Goal: Task Accomplishment & Management: Manage account settings

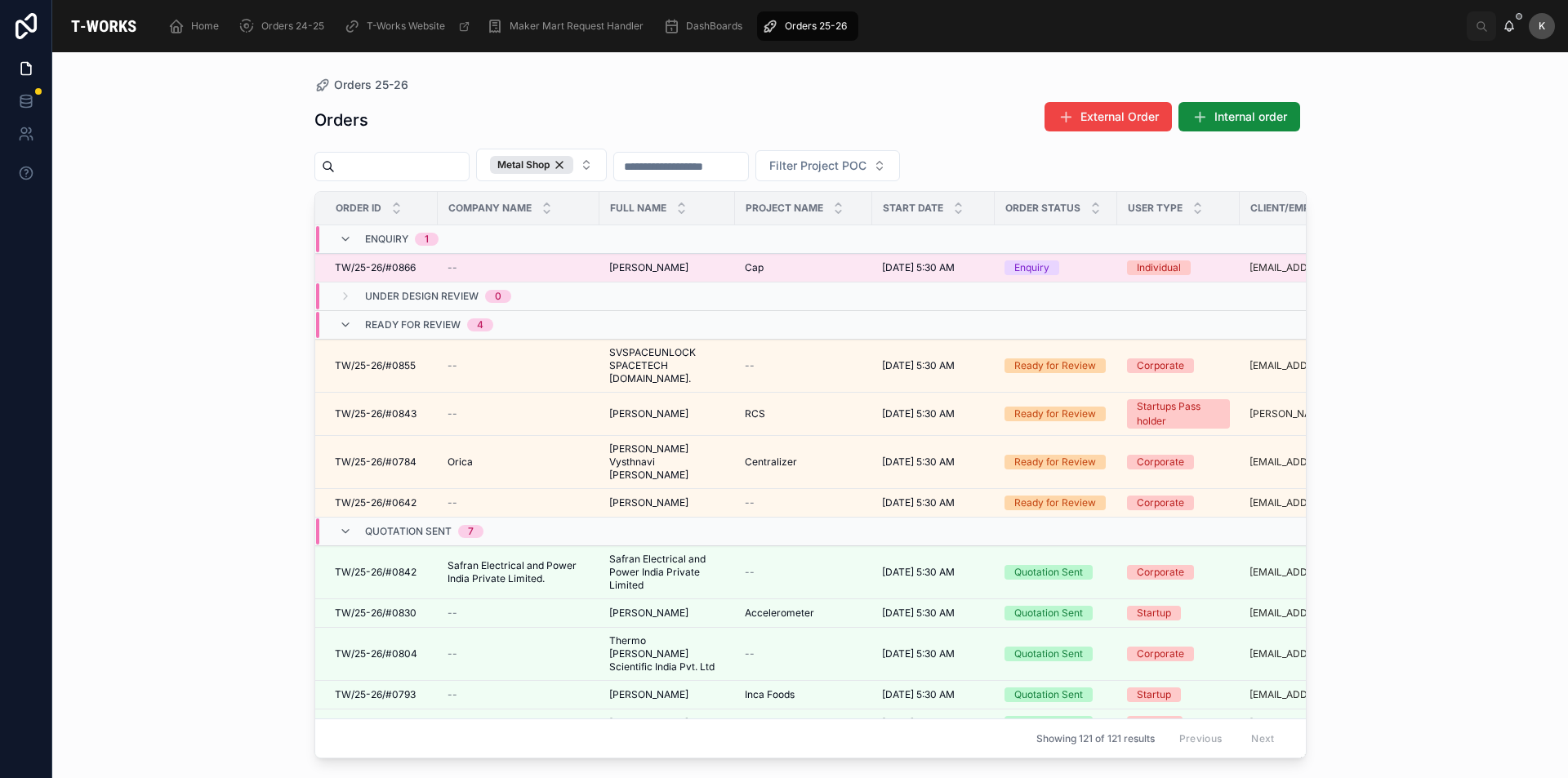
click at [392, 271] on span "TW/25-26/#0866" at bounding box center [374, 268] width 81 height 13
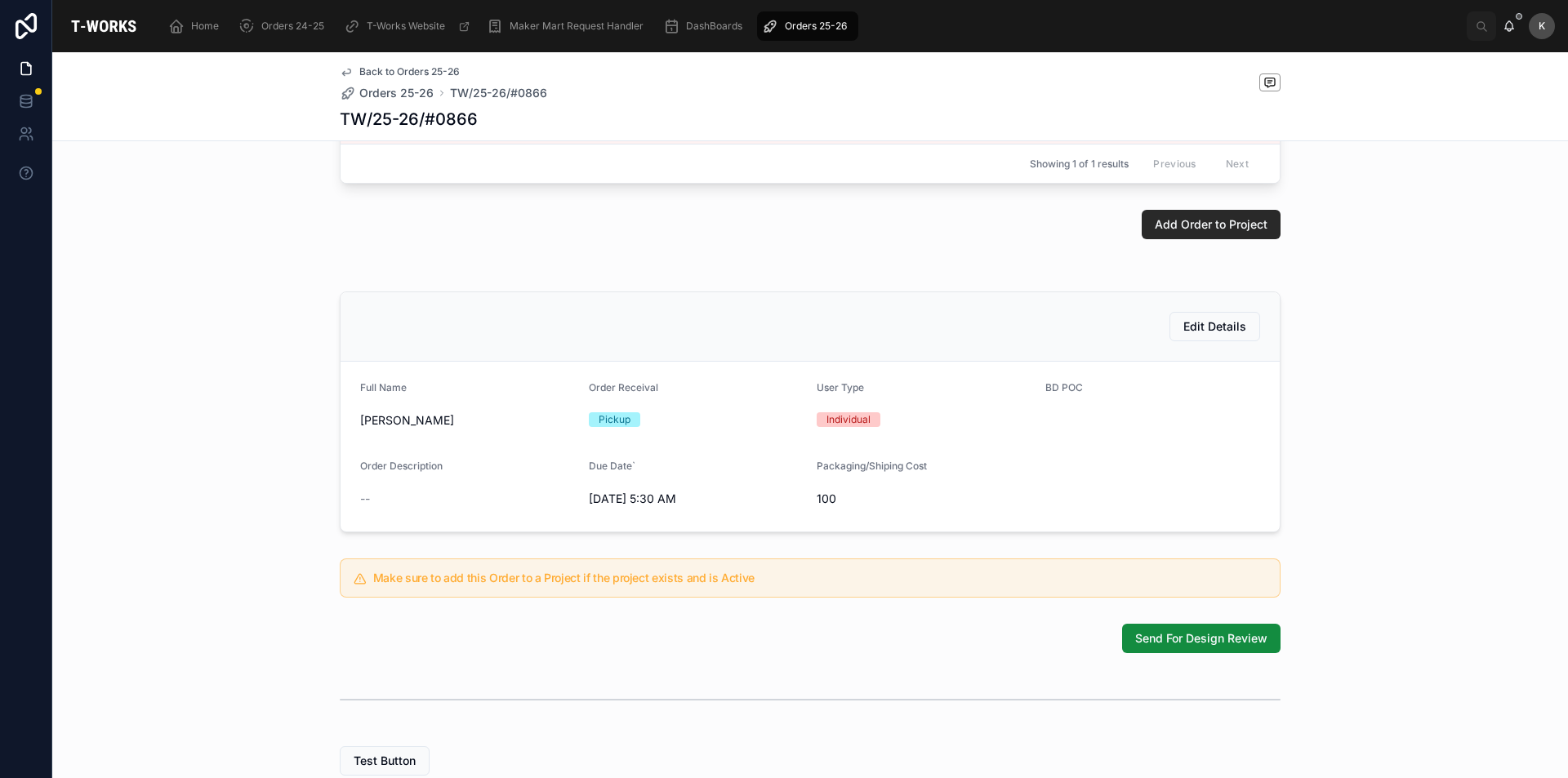
scroll to position [320, 0]
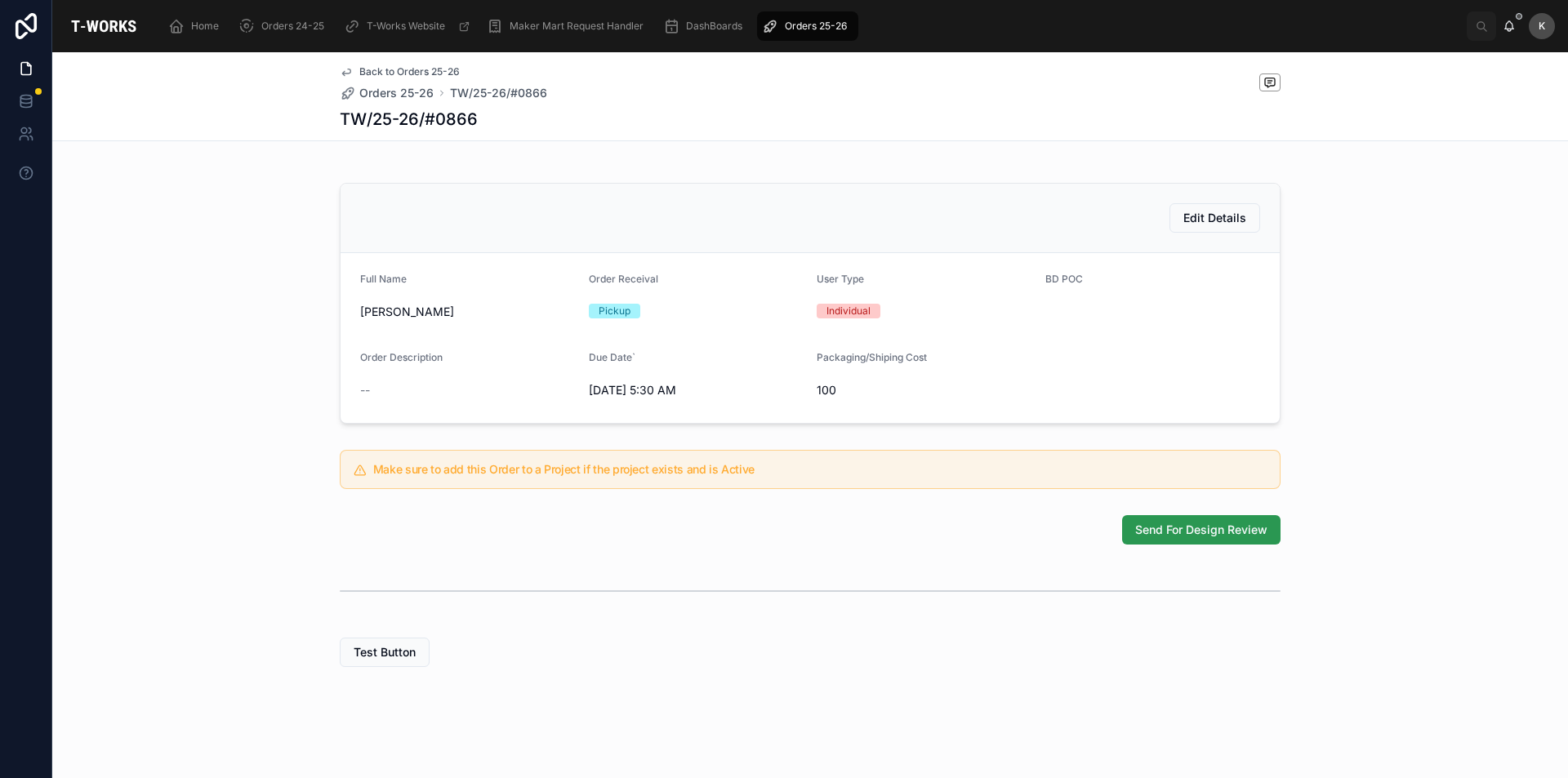
click at [1210, 530] on span "Send For Design Review" at bounding box center [1200, 529] width 132 height 16
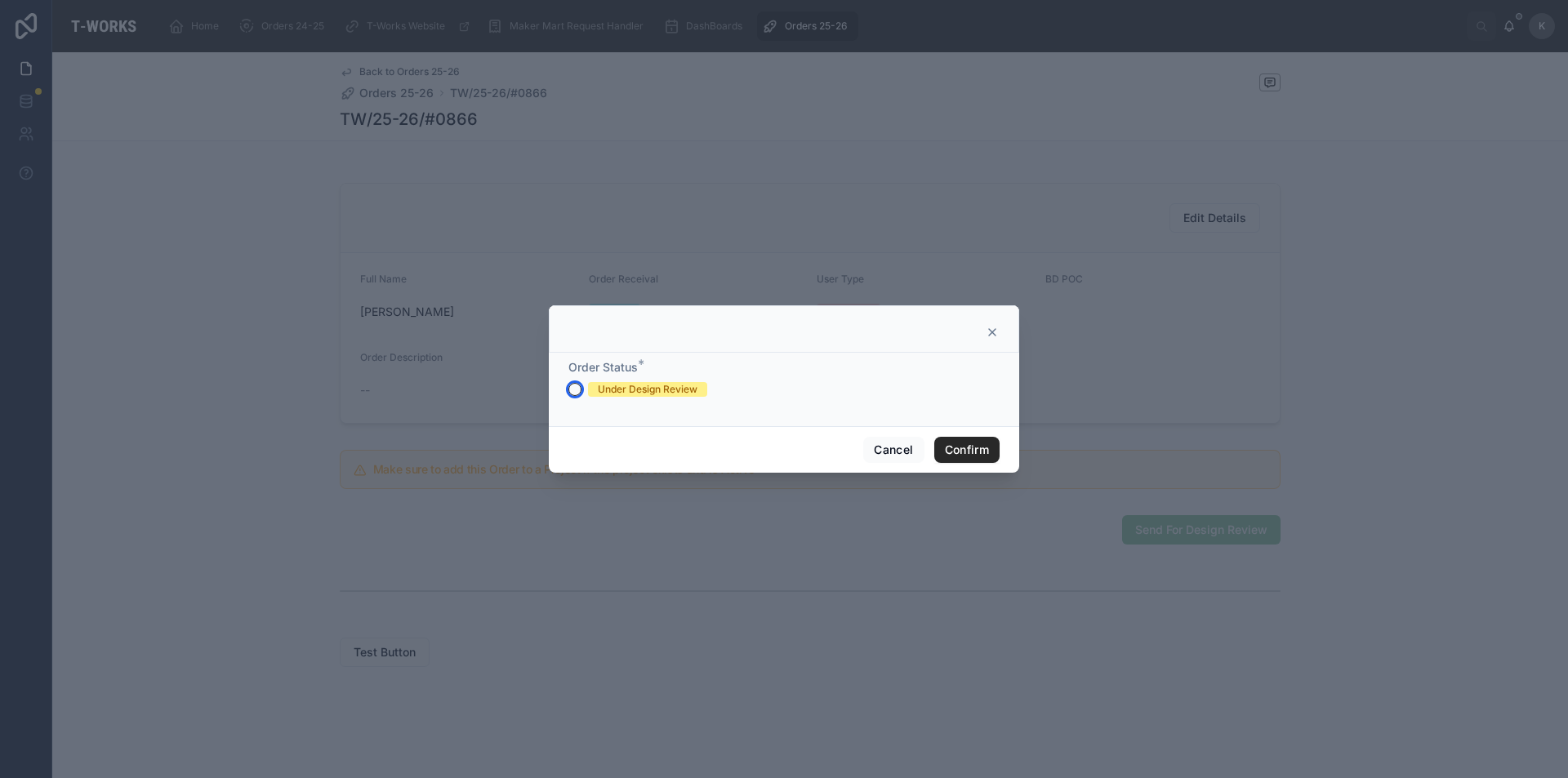
click at [578, 389] on button "Under Design Review" at bounding box center [575, 389] width 13 height 13
click at [973, 445] on button "Confirm" at bounding box center [966, 449] width 66 height 26
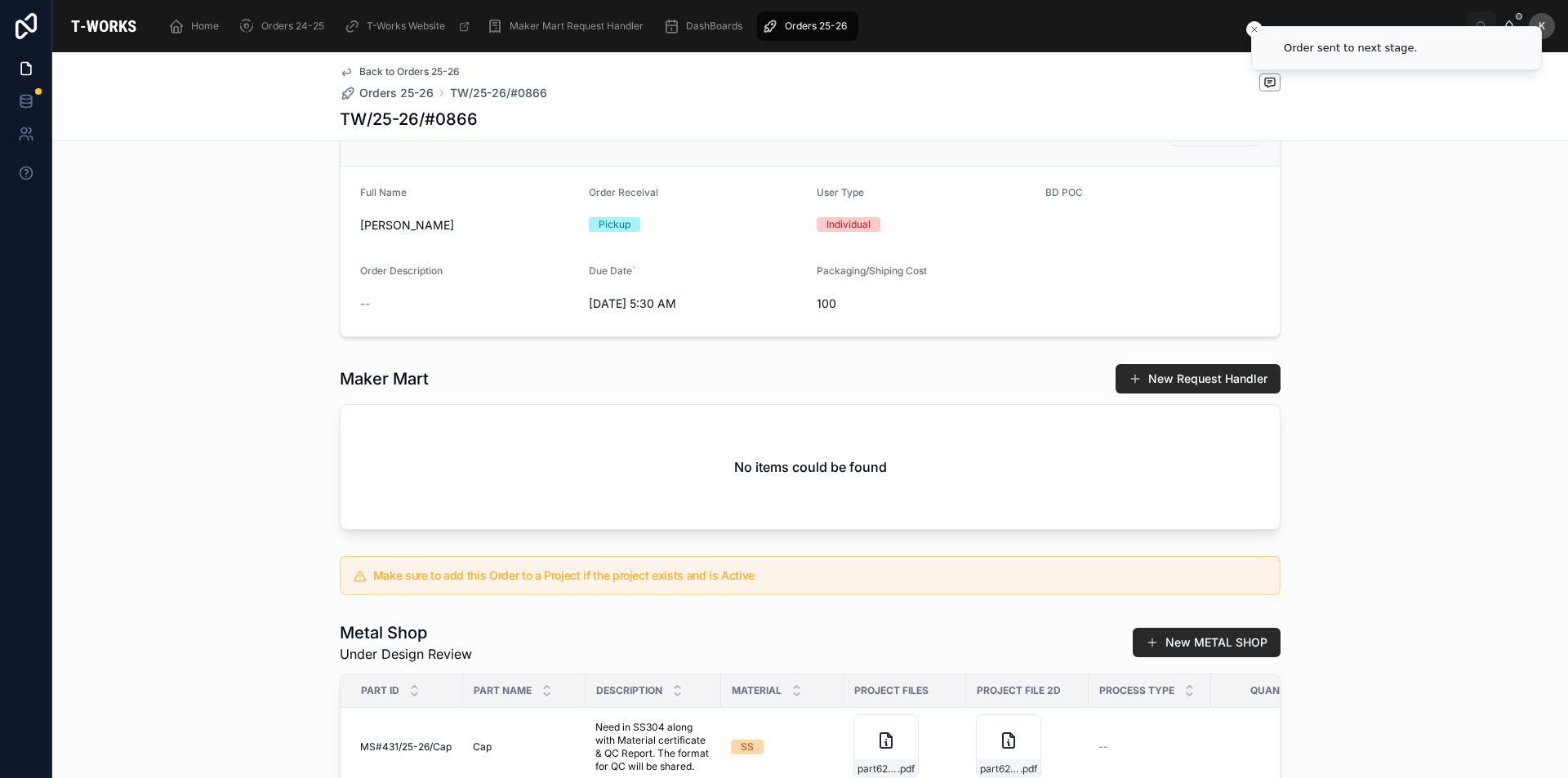
scroll to position [572, 0]
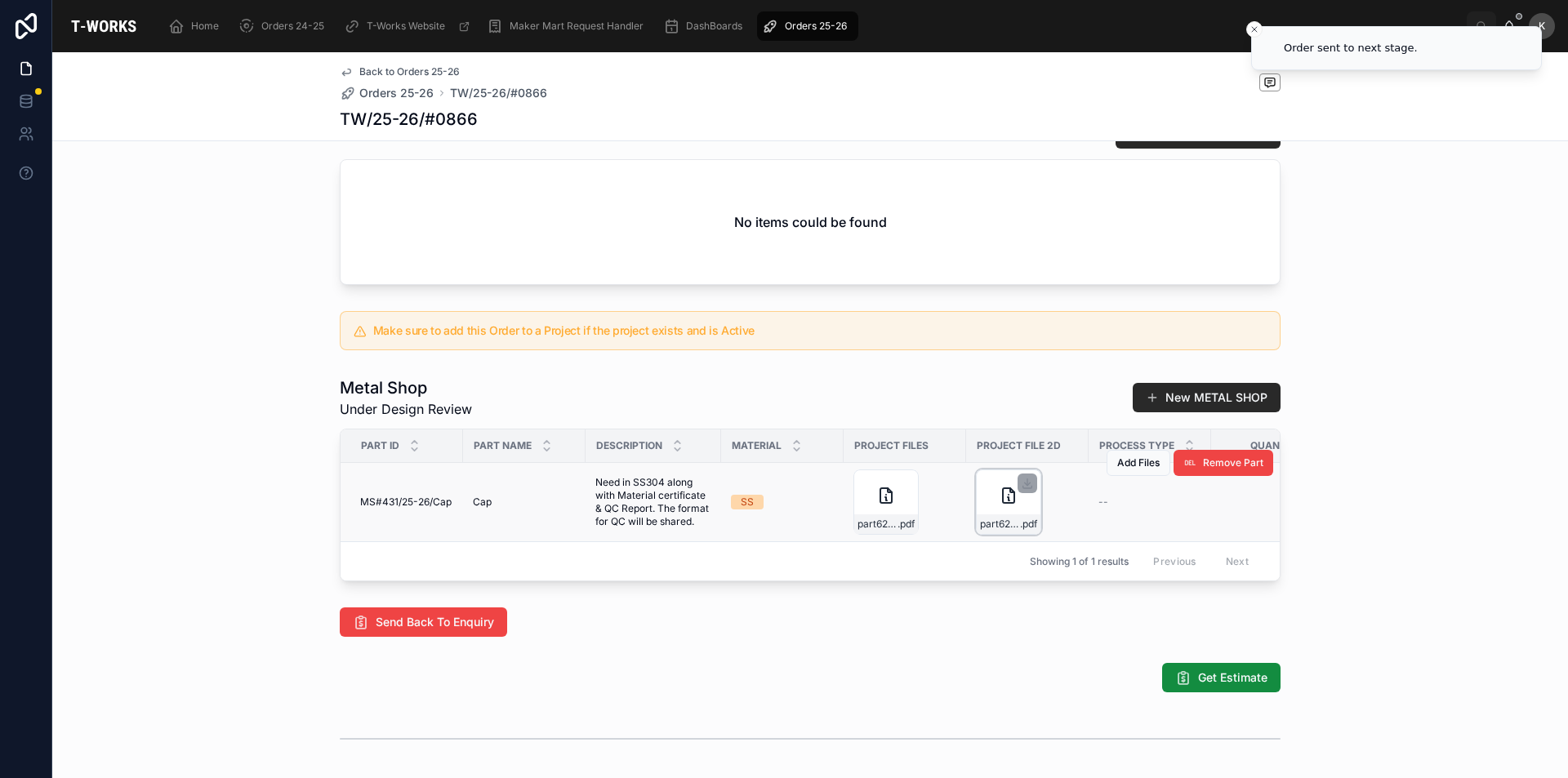
click at [998, 534] on div "part623453_X-Stand-TURNING .pdf" at bounding box center [1008, 523] width 64 height 20
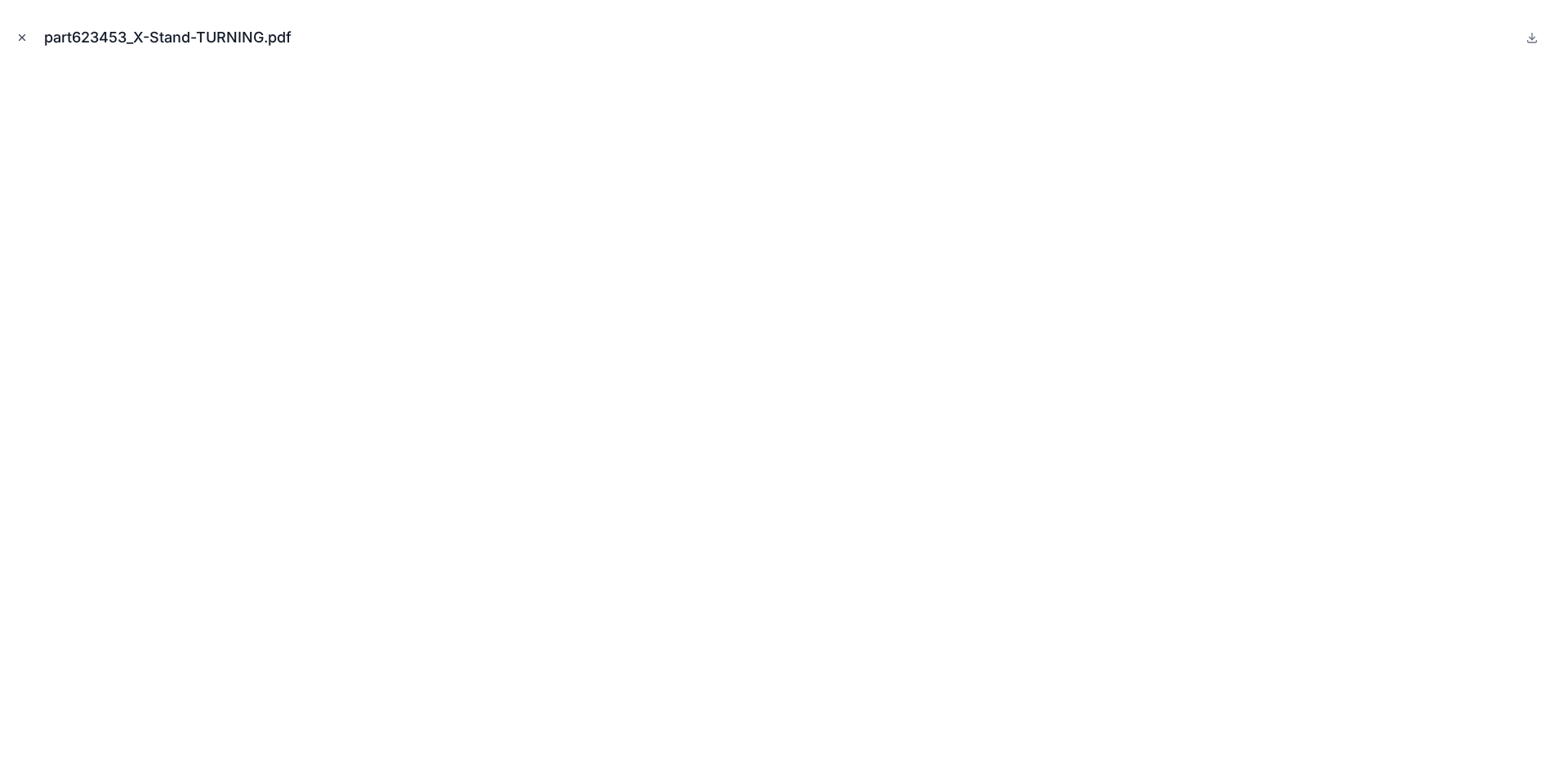
click at [25, 36] on icon "Close modal" at bounding box center [22, 38] width 11 height 11
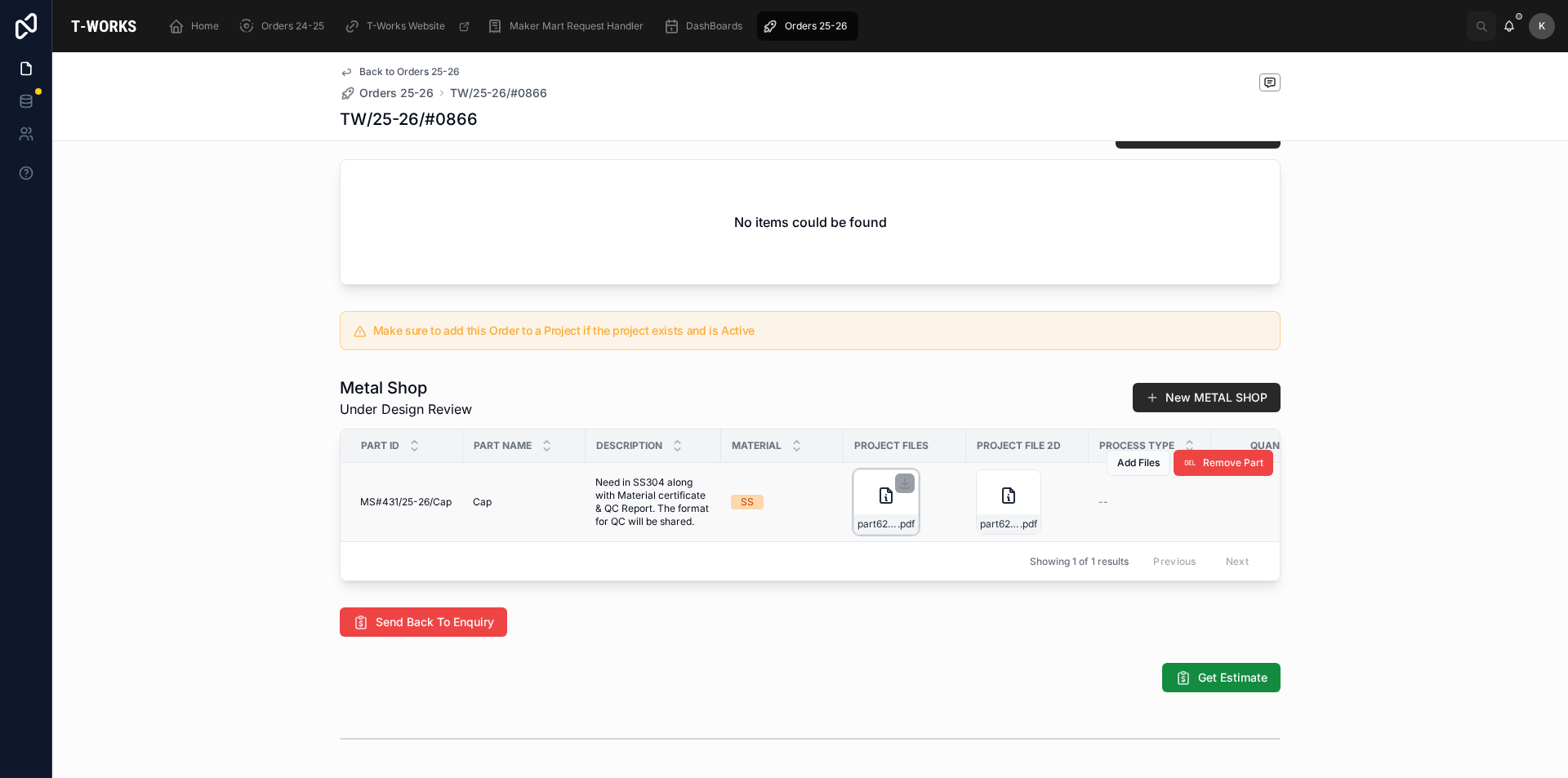
click at [853, 534] on div "part623453_X-Stand-TURNING .pdf" at bounding box center [886, 502] width 66 height 66
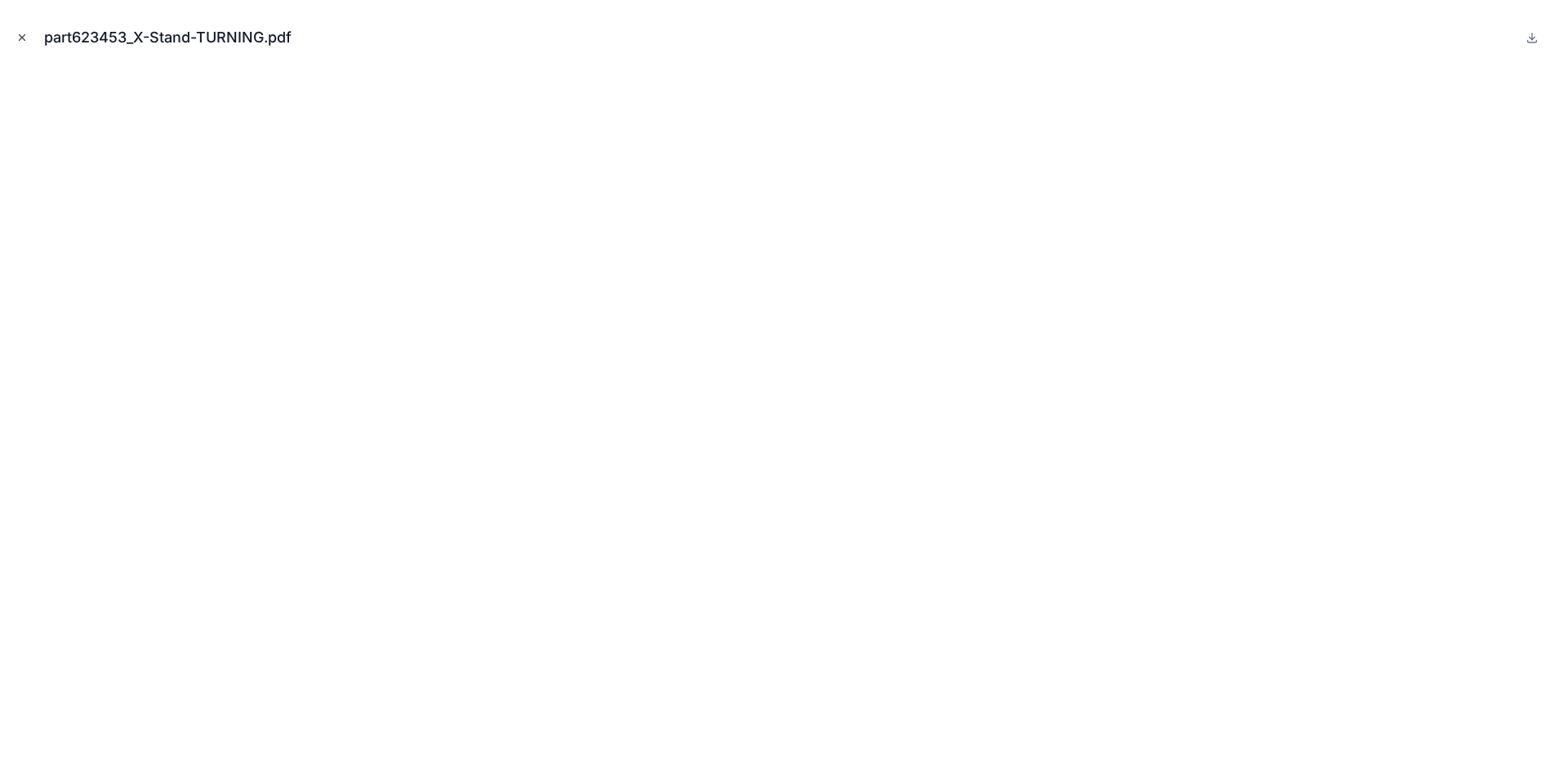
click at [21, 42] on icon "Close modal" at bounding box center [22, 38] width 11 height 11
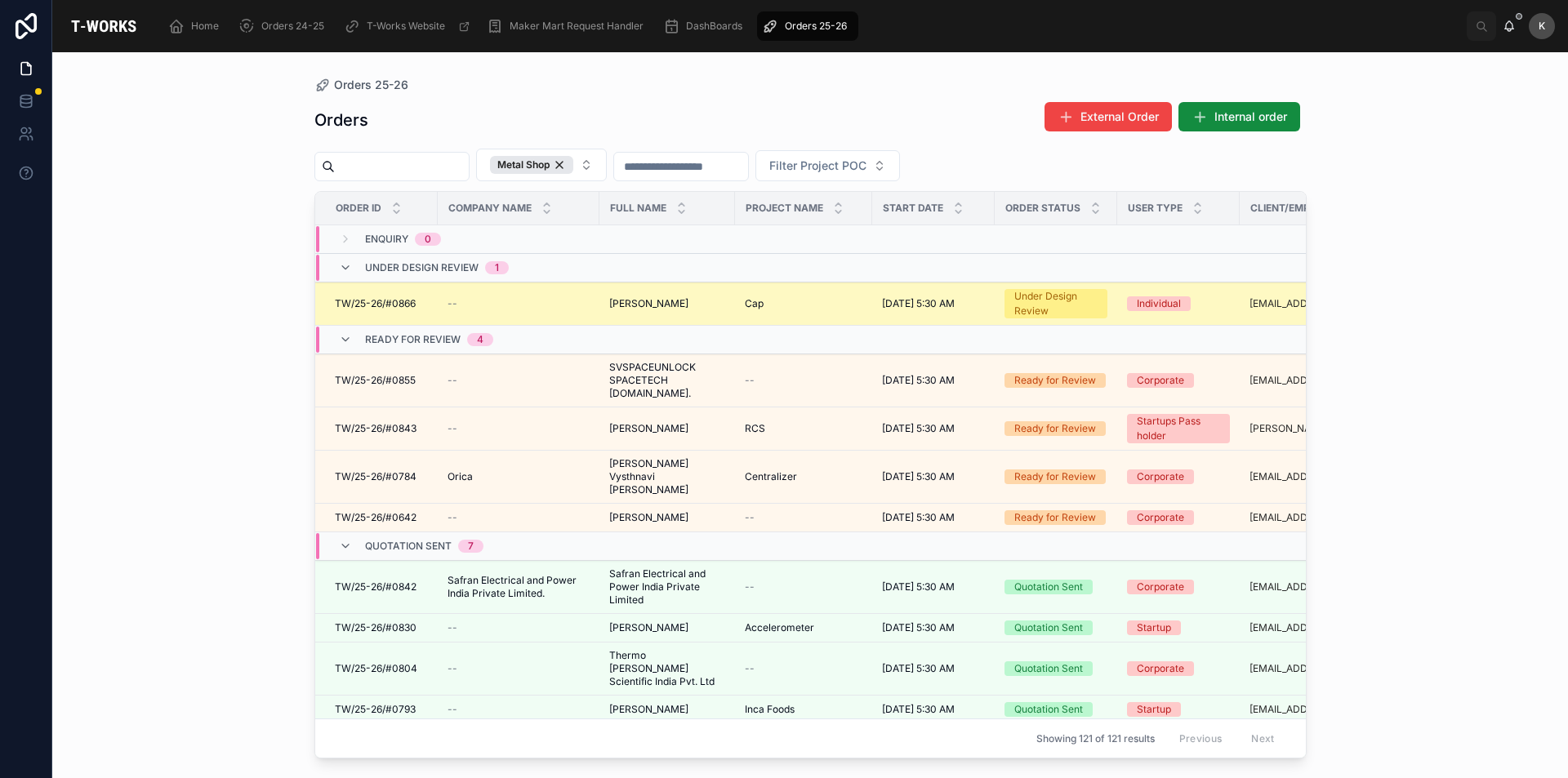
click at [671, 305] on span "[PERSON_NAME]" at bounding box center [648, 304] width 79 height 13
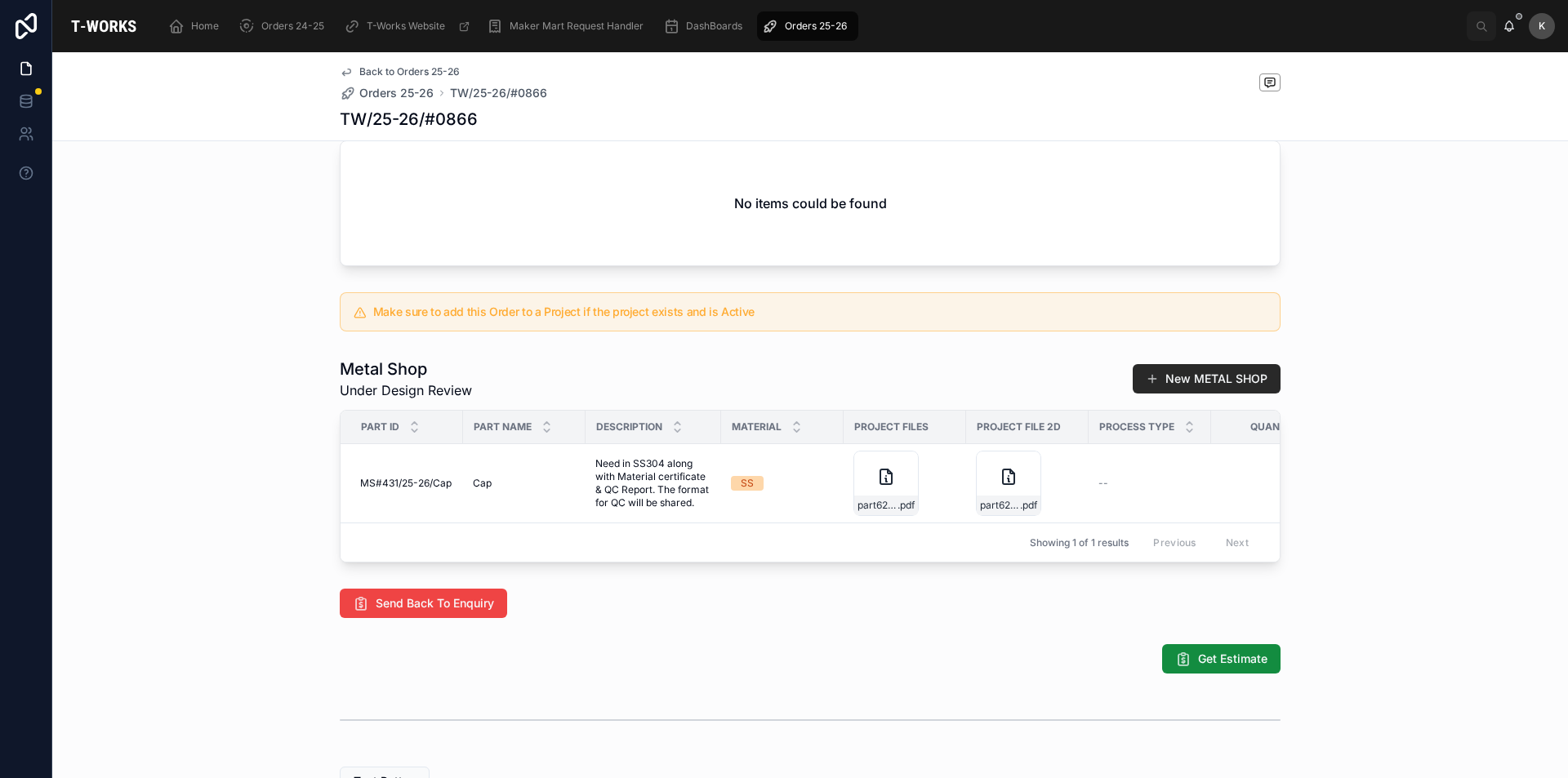
scroll to position [653, 0]
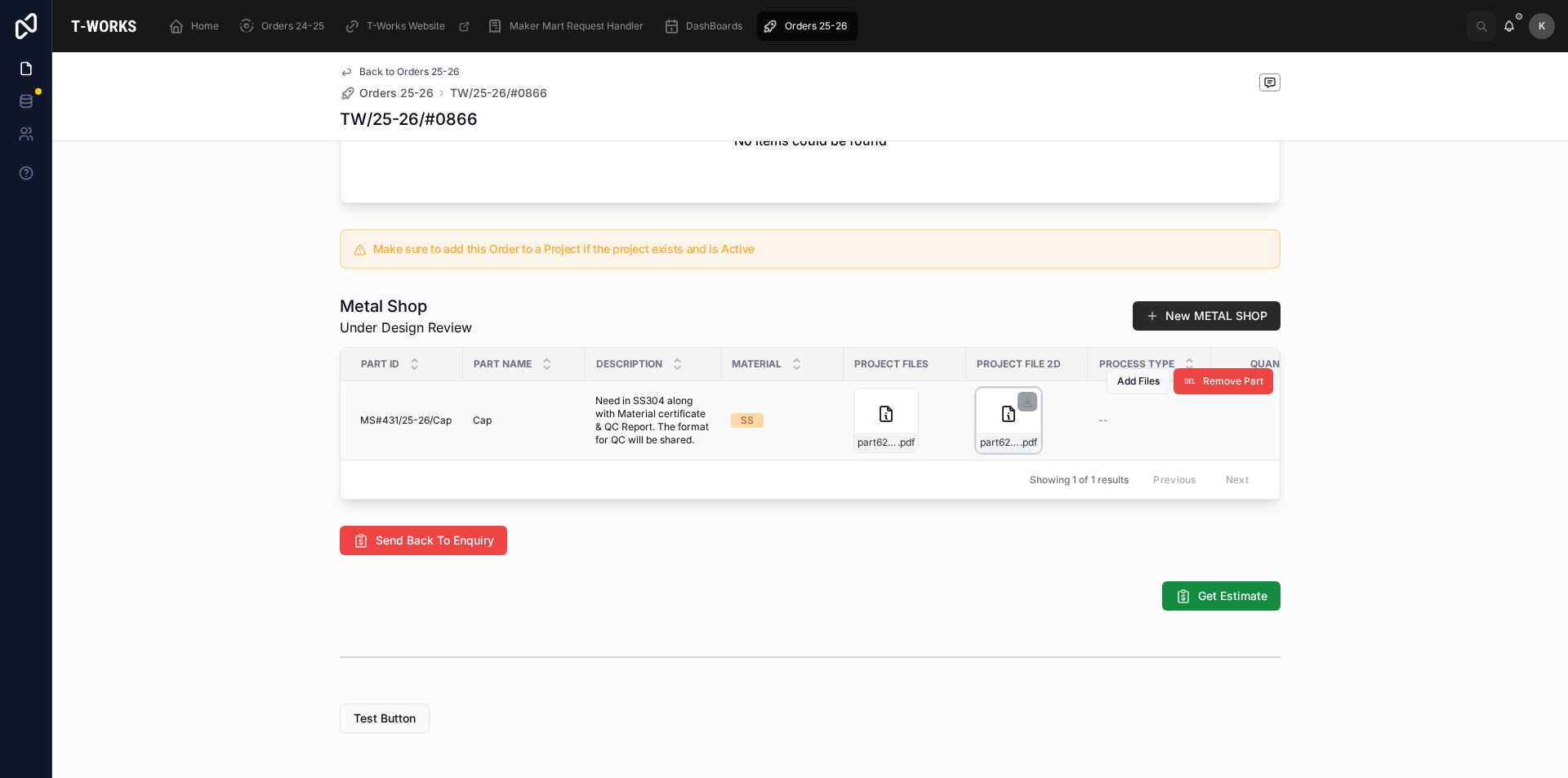
click at [999, 453] on div "part623453_X-Stand-TURNING .pdf" at bounding box center [1008, 420] width 66 height 66
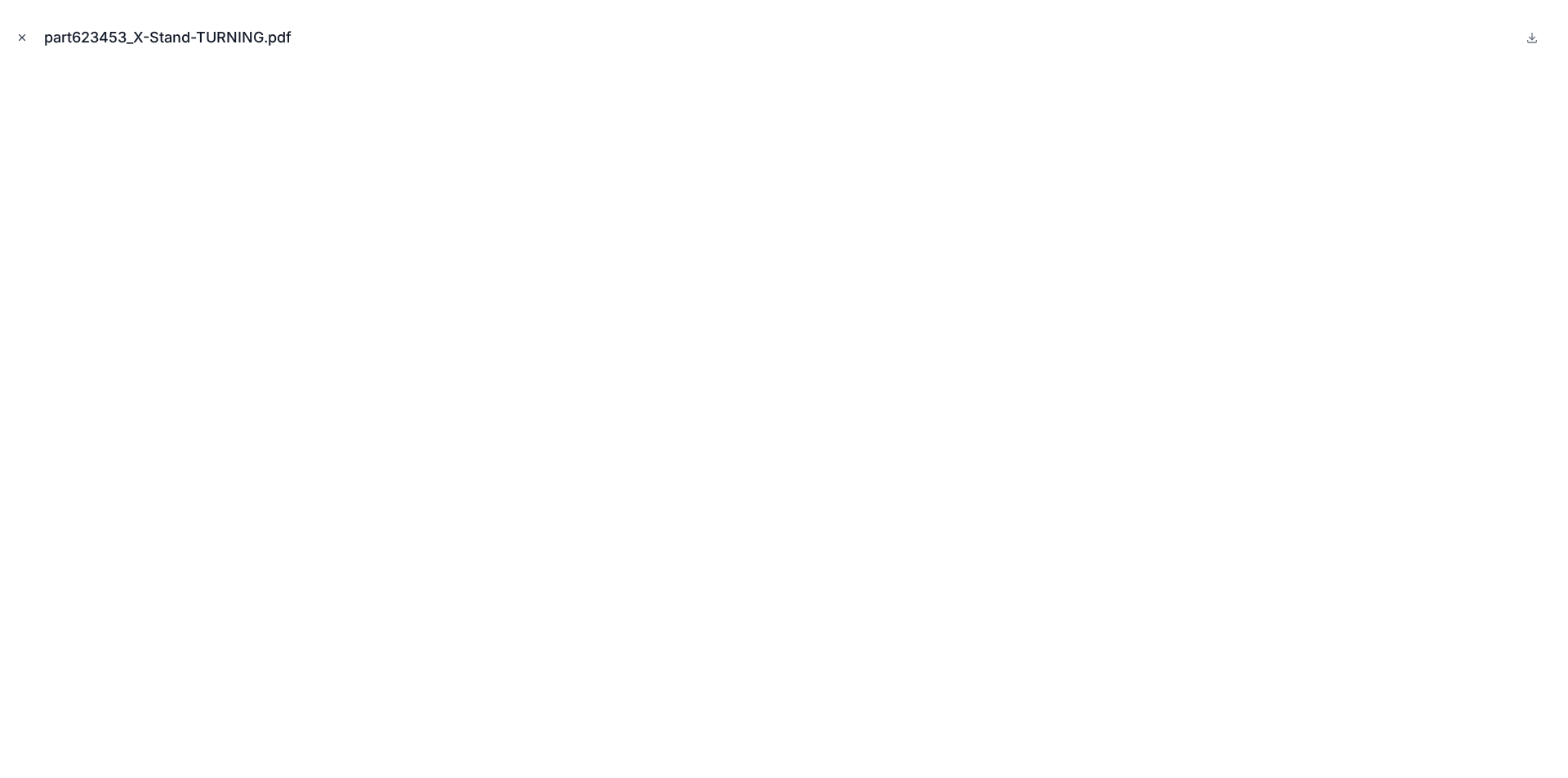
click at [20, 36] on icon "Close modal" at bounding box center [22, 38] width 11 height 11
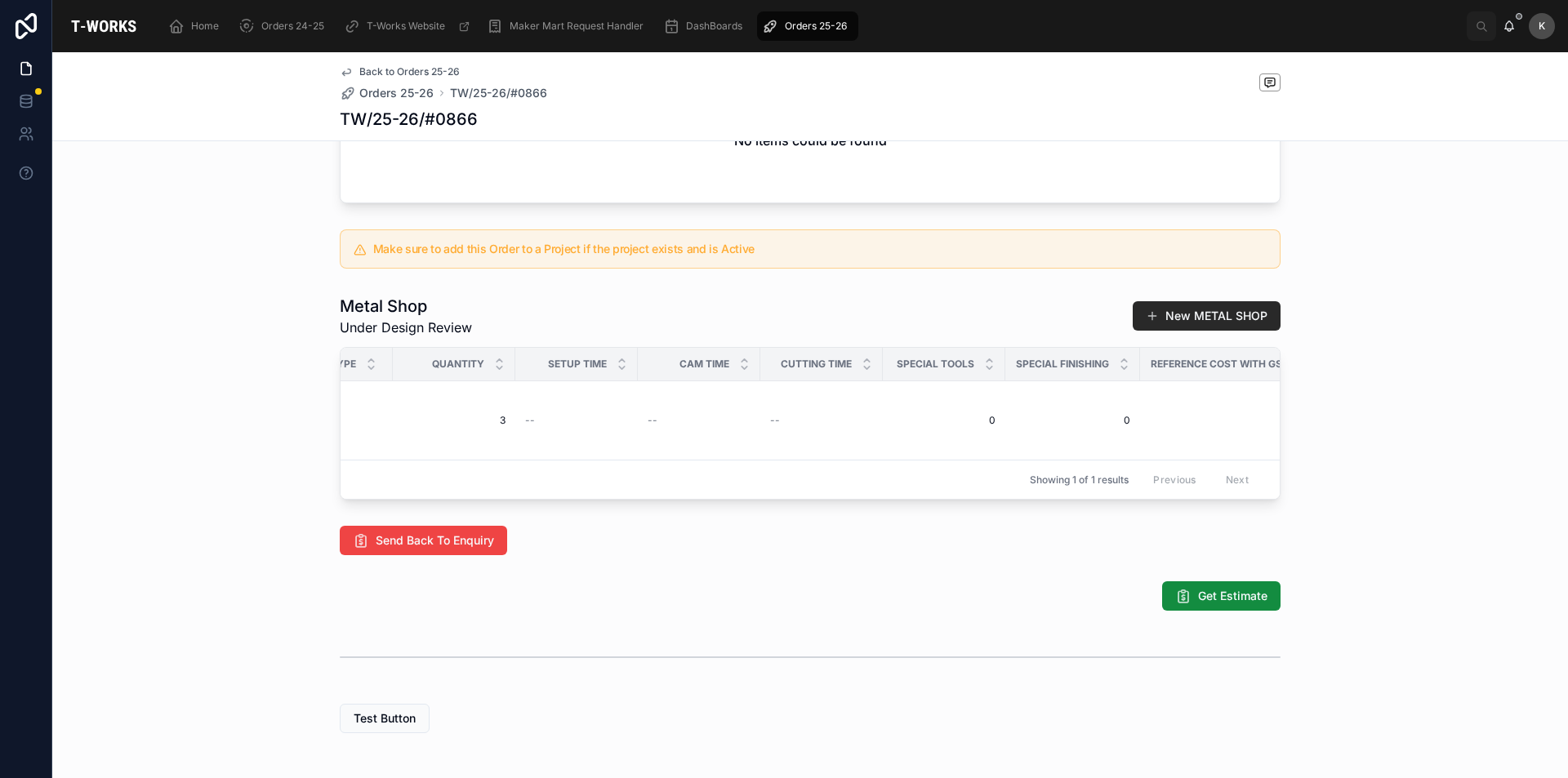
scroll to position [0, 312]
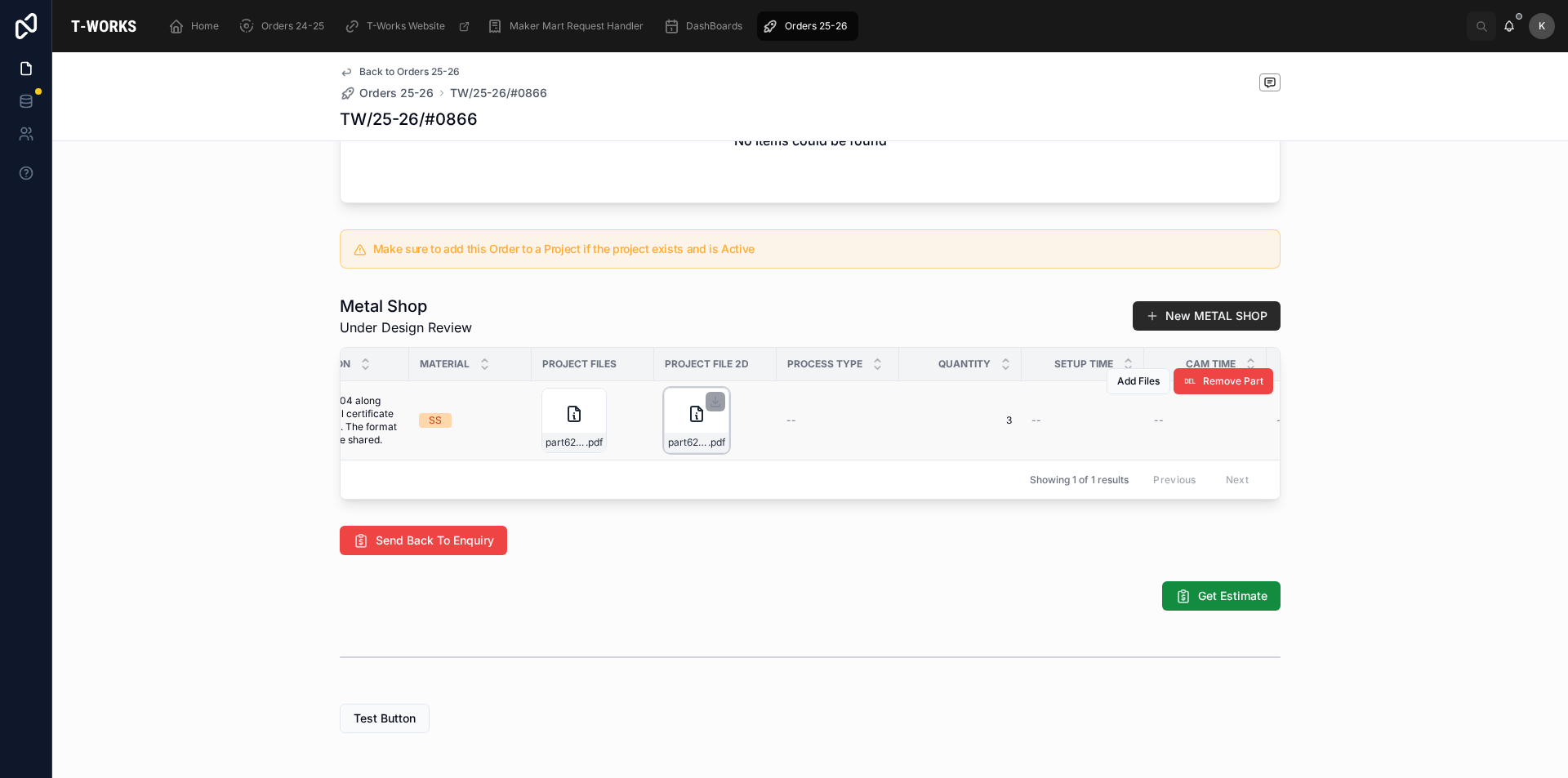
click at [670, 446] on div "part623453_X-Stand-TURNING .pdf" at bounding box center [697, 420] width 66 height 66
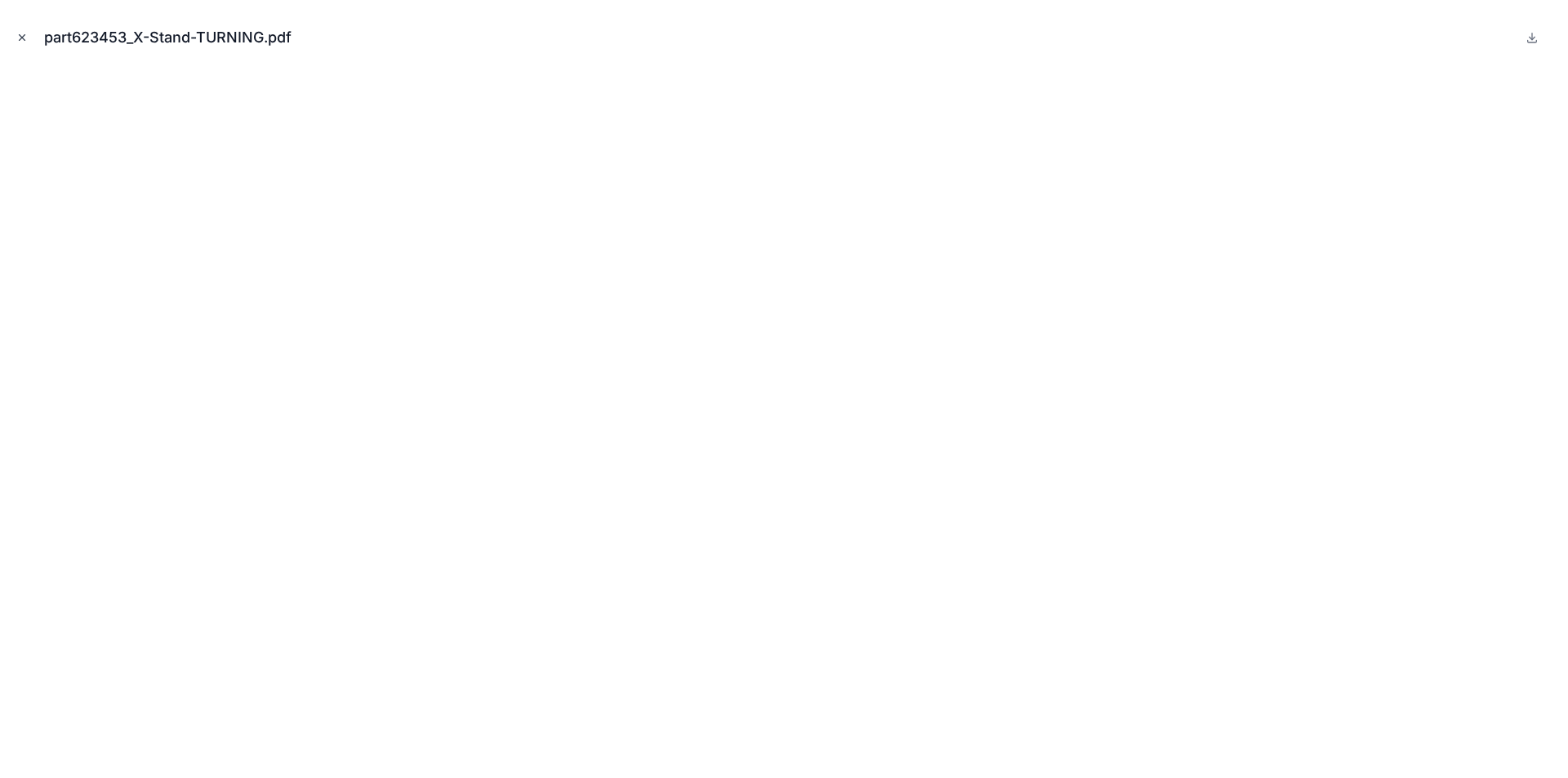
click at [20, 38] on icon "Close modal" at bounding box center [22, 38] width 11 height 11
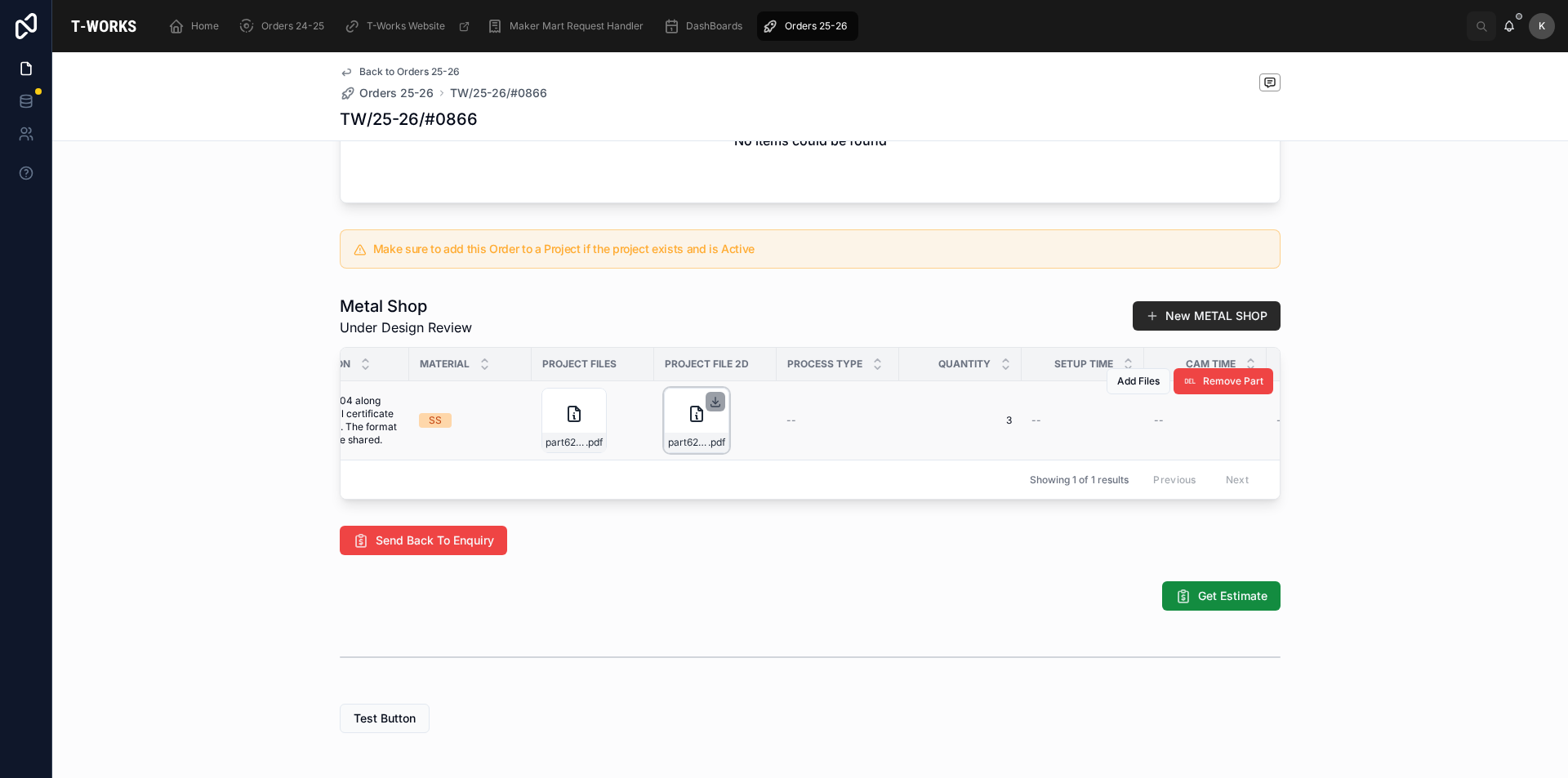
click at [711, 408] on icon at bounding box center [716, 402] width 13 height 13
click at [1390, 275] on div "Make sure to add this Order to a Project if the project exists and is Active" at bounding box center [810, 249] width 1516 height 52
